Goal: Go to known website: Access a specific website the user already knows

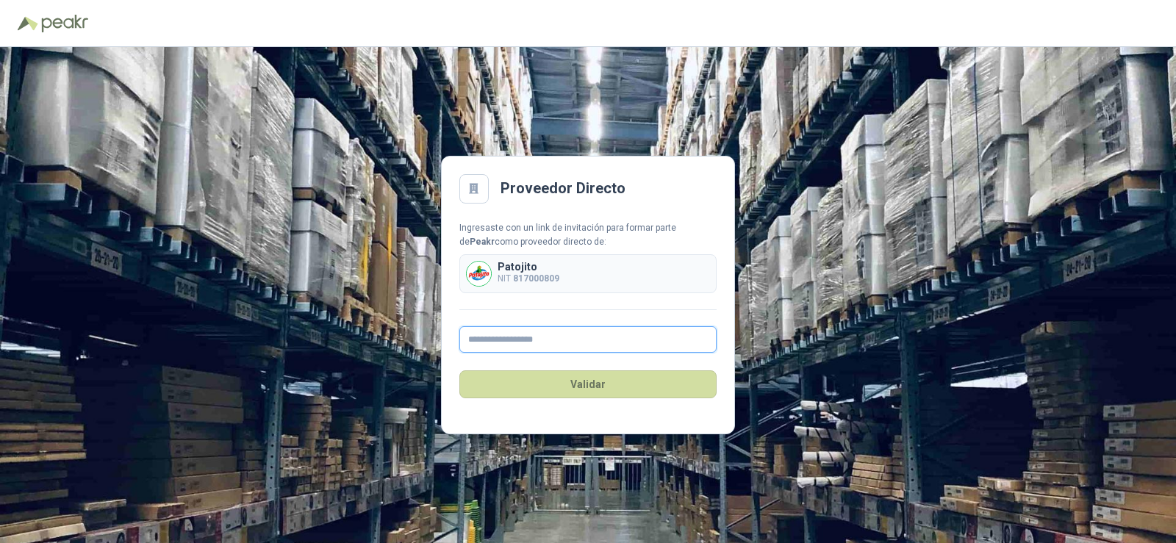
click at [553, 344] on input "text" at bounding box center [587, 339] width 257 height 26
type input "**********"
click at [570, 386] on button "Validar" at bounding box center [587, 384] width 257 height 28
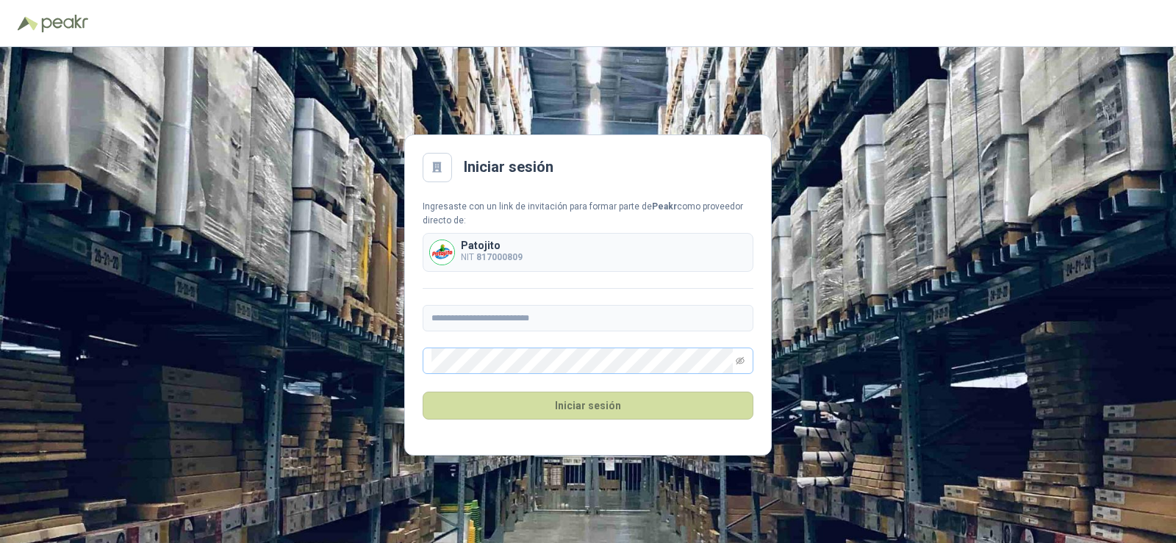
click at [744, 362] on span at bounding box center [588, 361] width 331 height 26
click at [739, 357] on icon "eye-invisible" at bounding box center [740, 360] width 9 height 9
click at [739, 357] on icon "eye" at bounding box center [740, 360] width 9 height 9
click at [608, 400] on button "Iniciar sesión" at bounding box center [588, 406] width 331 height 28
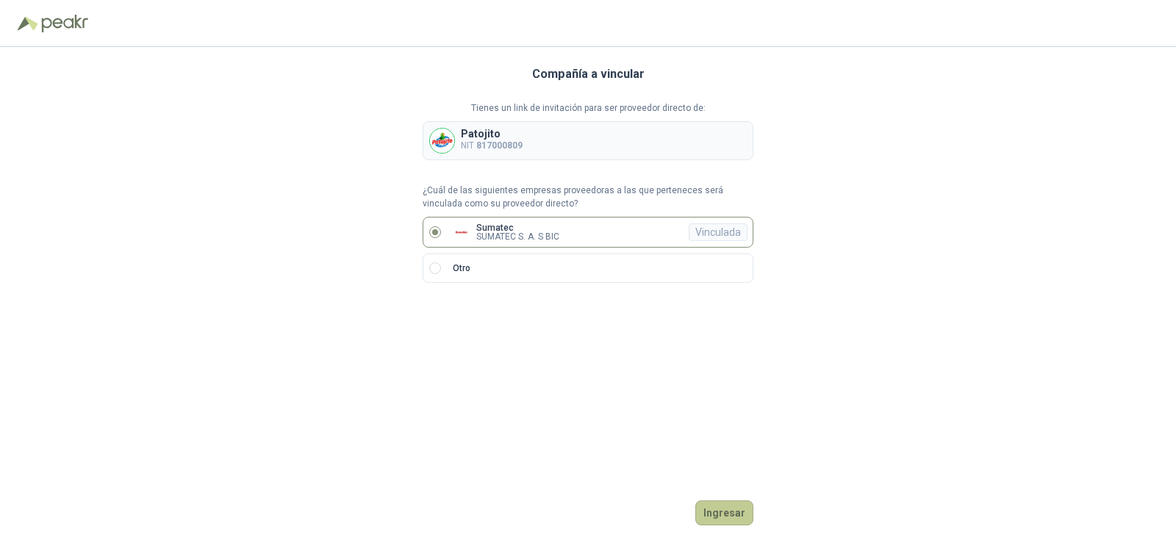
click at [730, 516] on button "Ingresar" at bounding box center [724, 512] width 58 height 25
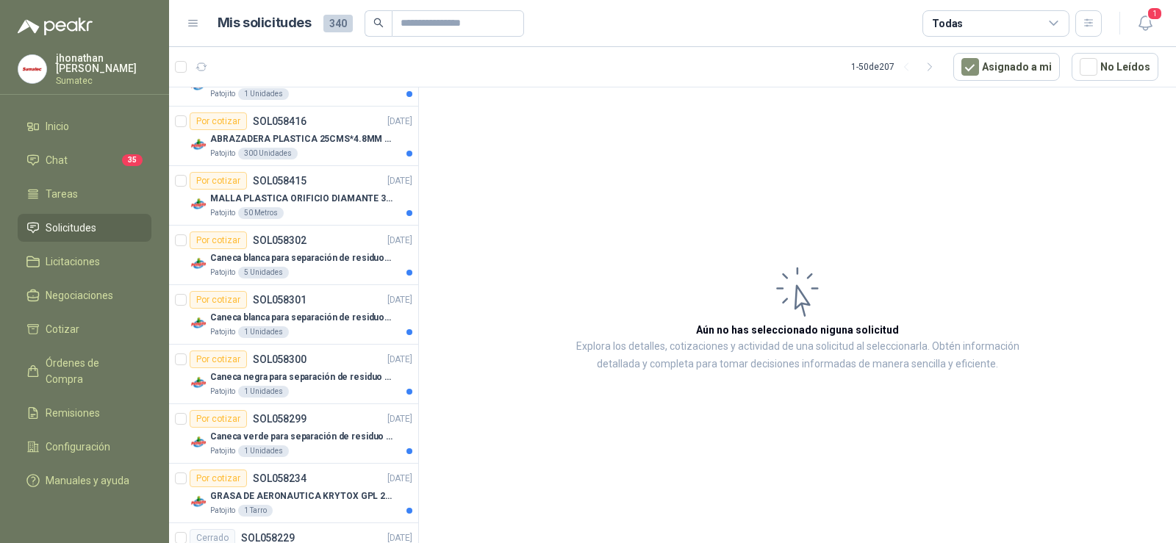
scroll to position [172, 0]
